Goal: Find specific page/section: Find specific page/section

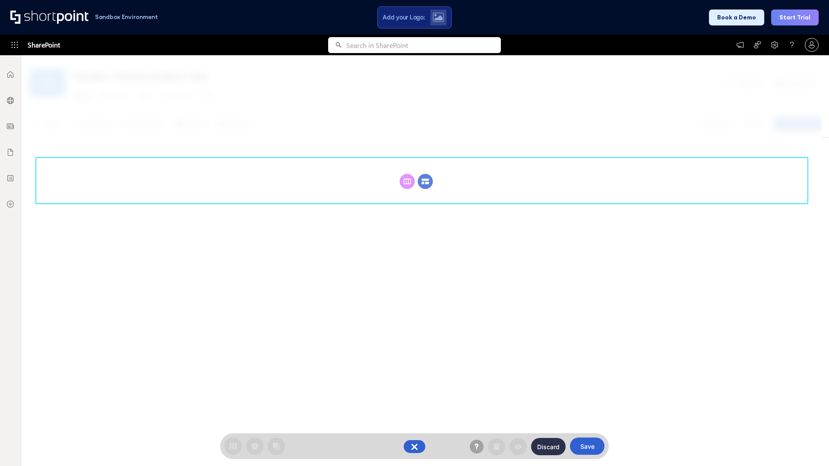
scroll to position [119, 0]
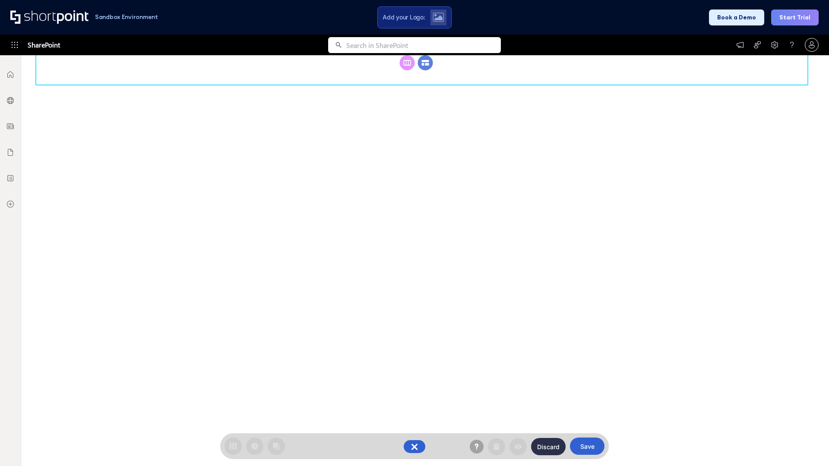
click at [425, 70] on circle at bounding box center [425, 62] width 15 height 15
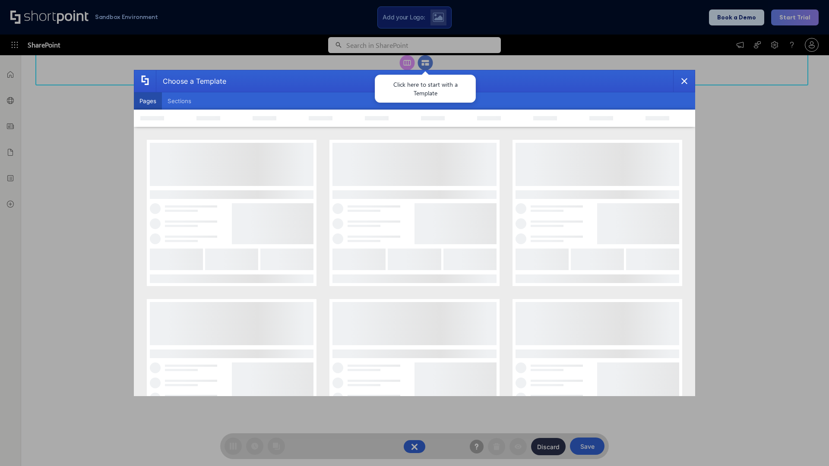
scroll to position [0, 0]
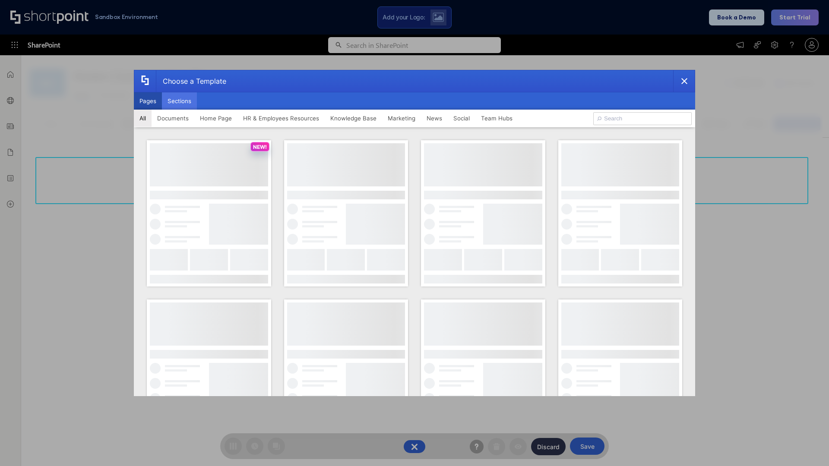
click at [179, 101] on button "Sections" at bounding box center [179, 100] width 35 height 17
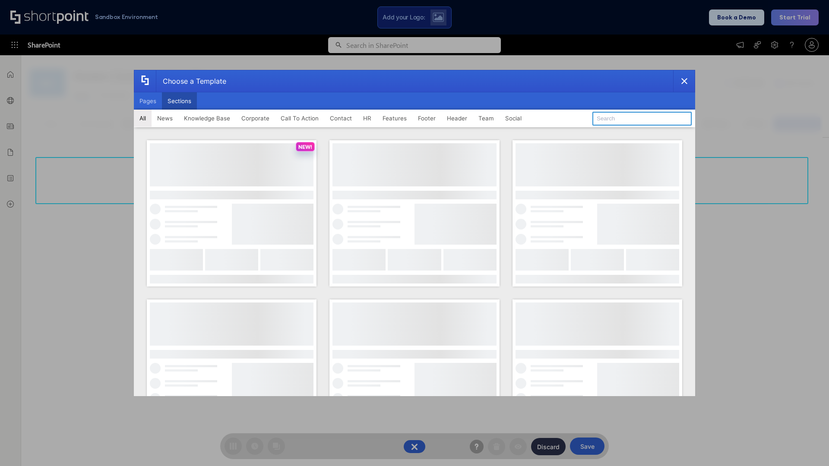
type input "Meet The Team 3"
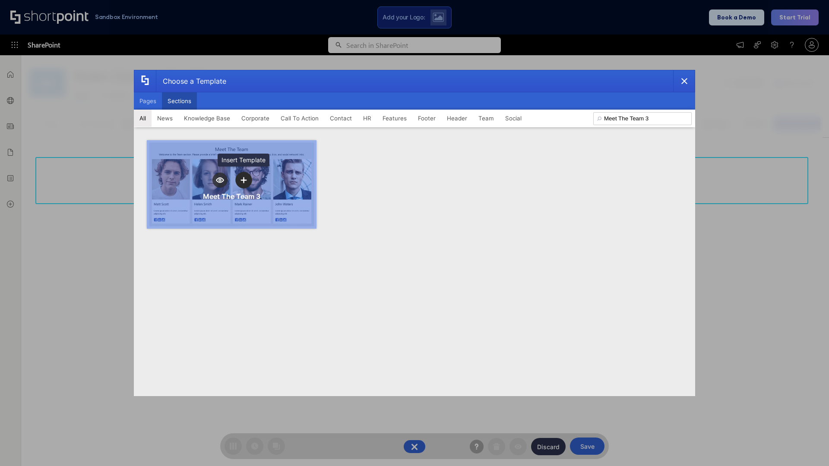
click at [243, 180] on icon "template selector" at bounding box center [243, 180] width 6 height 6
